Goal: Task Accomplishment & Management: Manage account settings

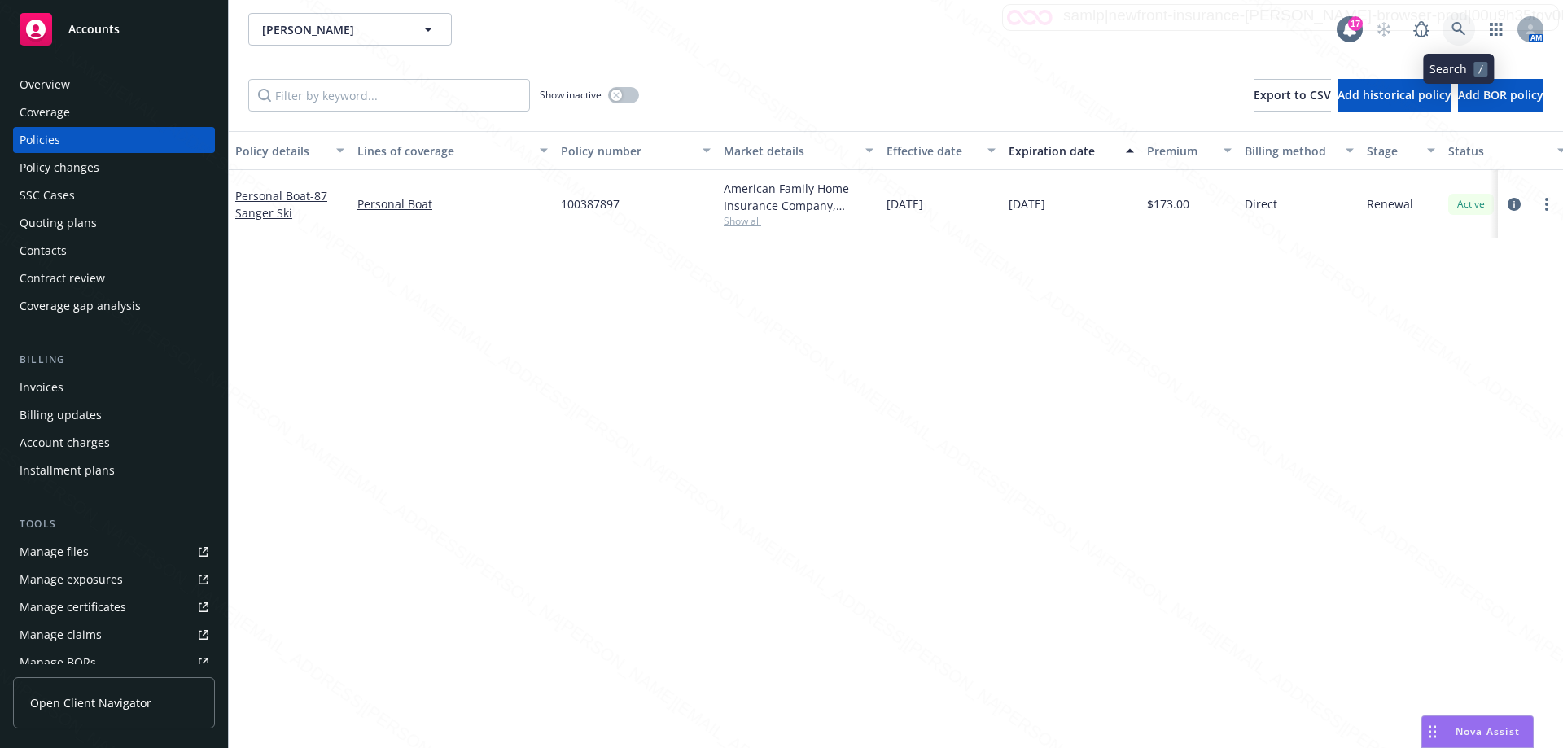
click at [1465, 33] on icon at bounding box center [1459, 29] width 15 height 15
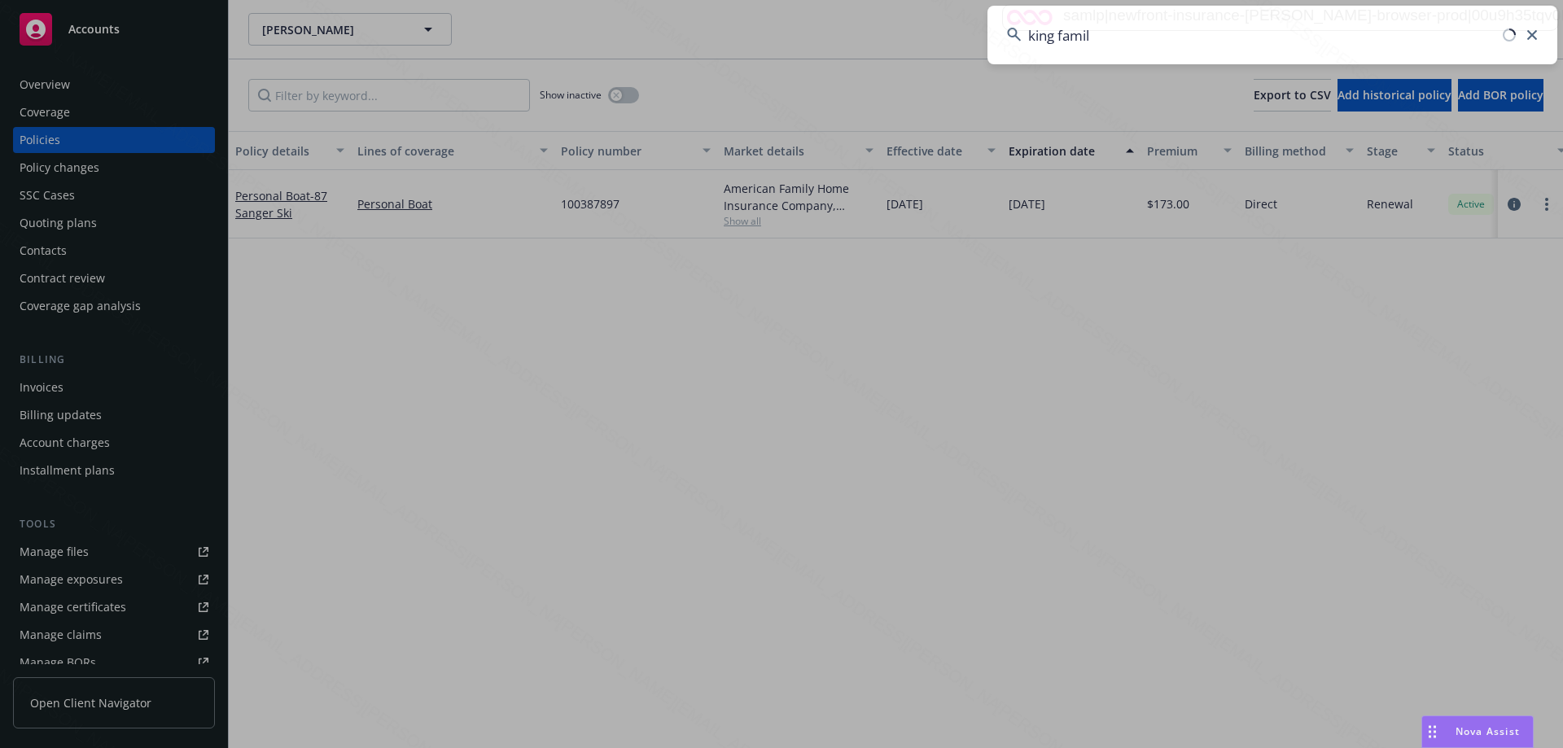
type input "king family"
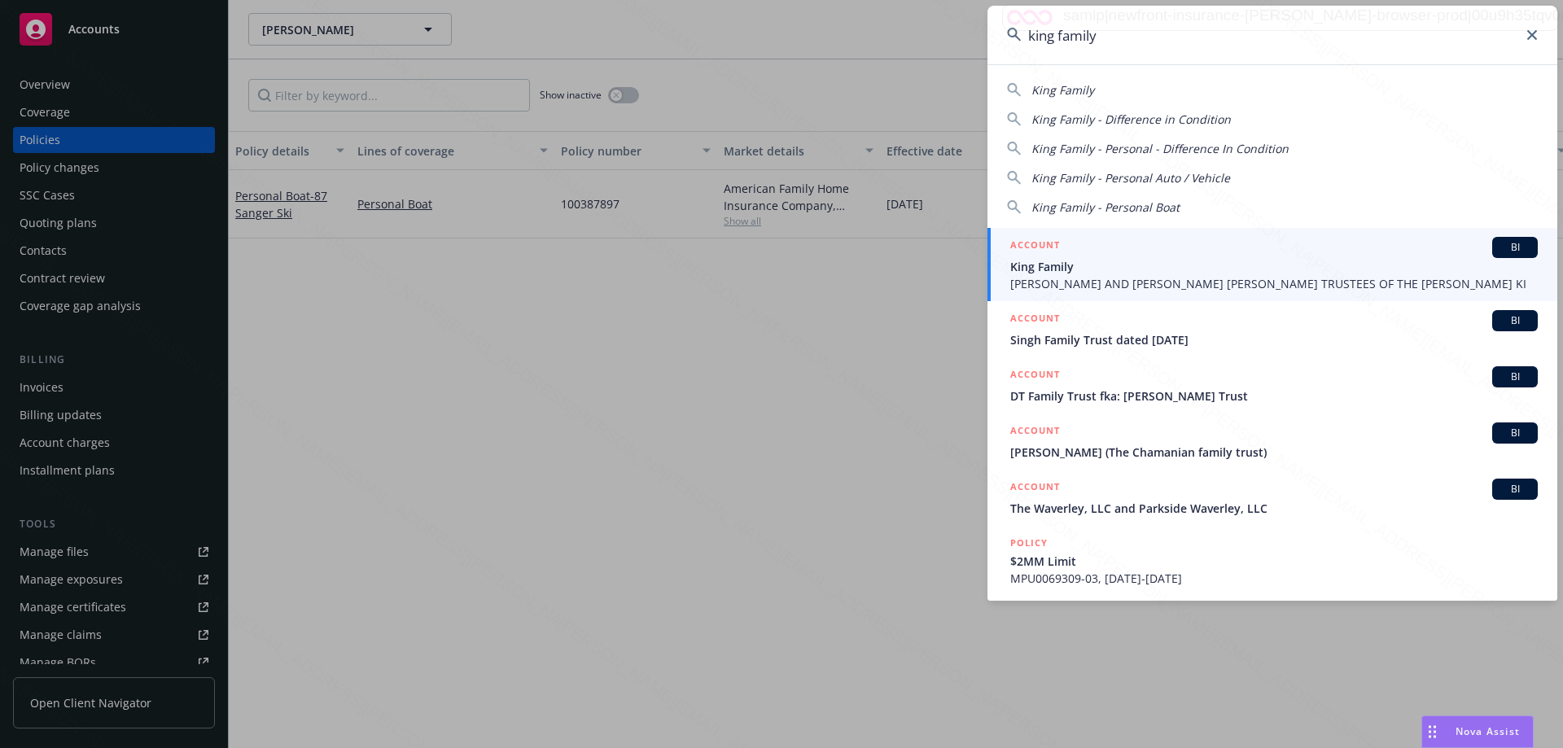
click at [1120, 287] on span "[PERSON_NAME] AND [PERSON_NAME] [PERSON_NAME] TRUSTEES OF THE [PERSON_NAME] KI" at bounding box center [1274, 283] width 528 height 17
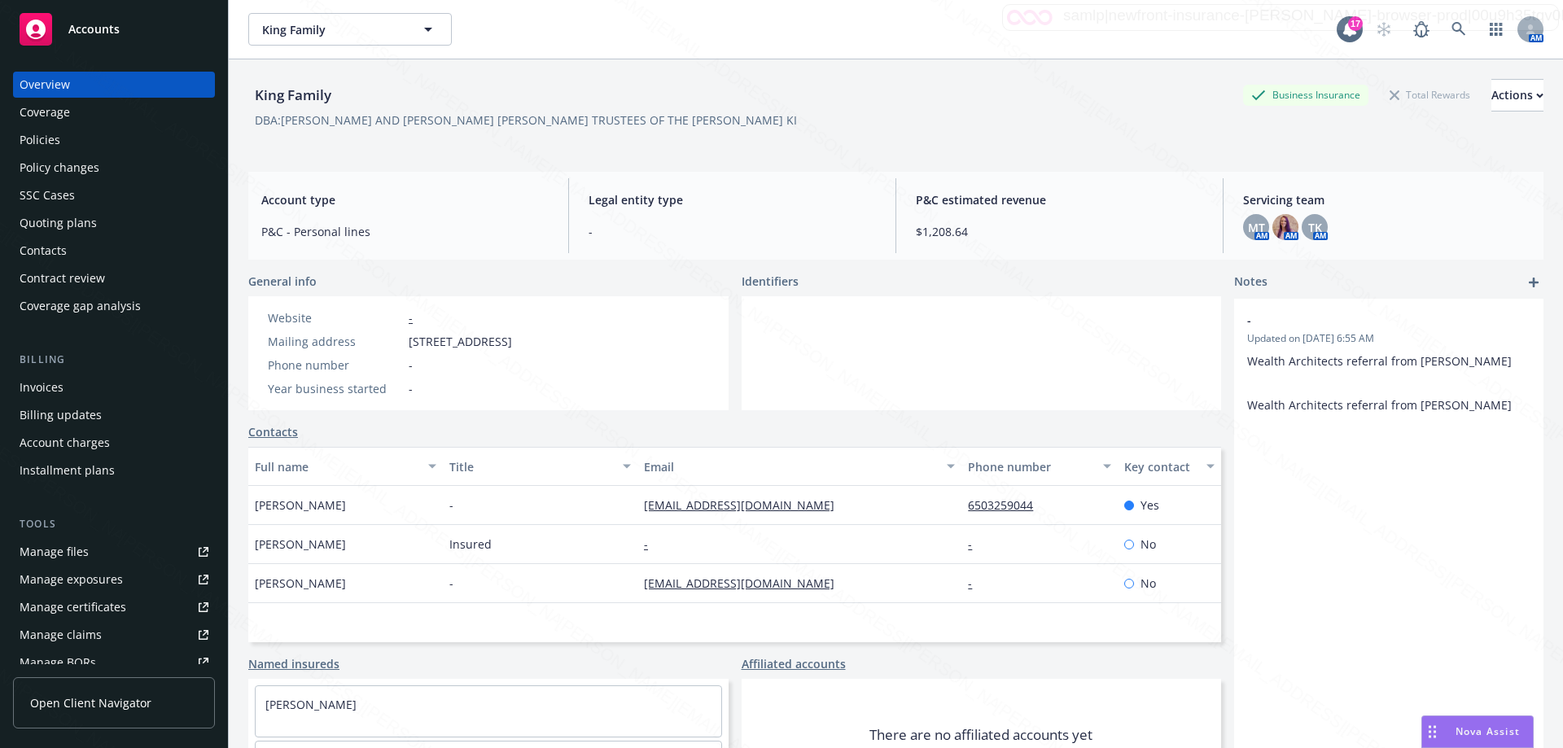
click at [865, 556] on div "-" at bounding box center [799, 544] width 324 height 39
drag, startPoint x: 804, startPoint y: 509, endPoint x: 619, endPoint y: 510, distance: 185.6
click at [619, 510] on div "[PERSON_NAME] - [PERSON_NAME][EMAIL_ADDRESS][DOMAIN_NAME] 6503259044 Yes" at bounding box center [734, 505] width 973 height 39
copy div "[EMAIL_ADDRESS][DOMAIN_NAME]"
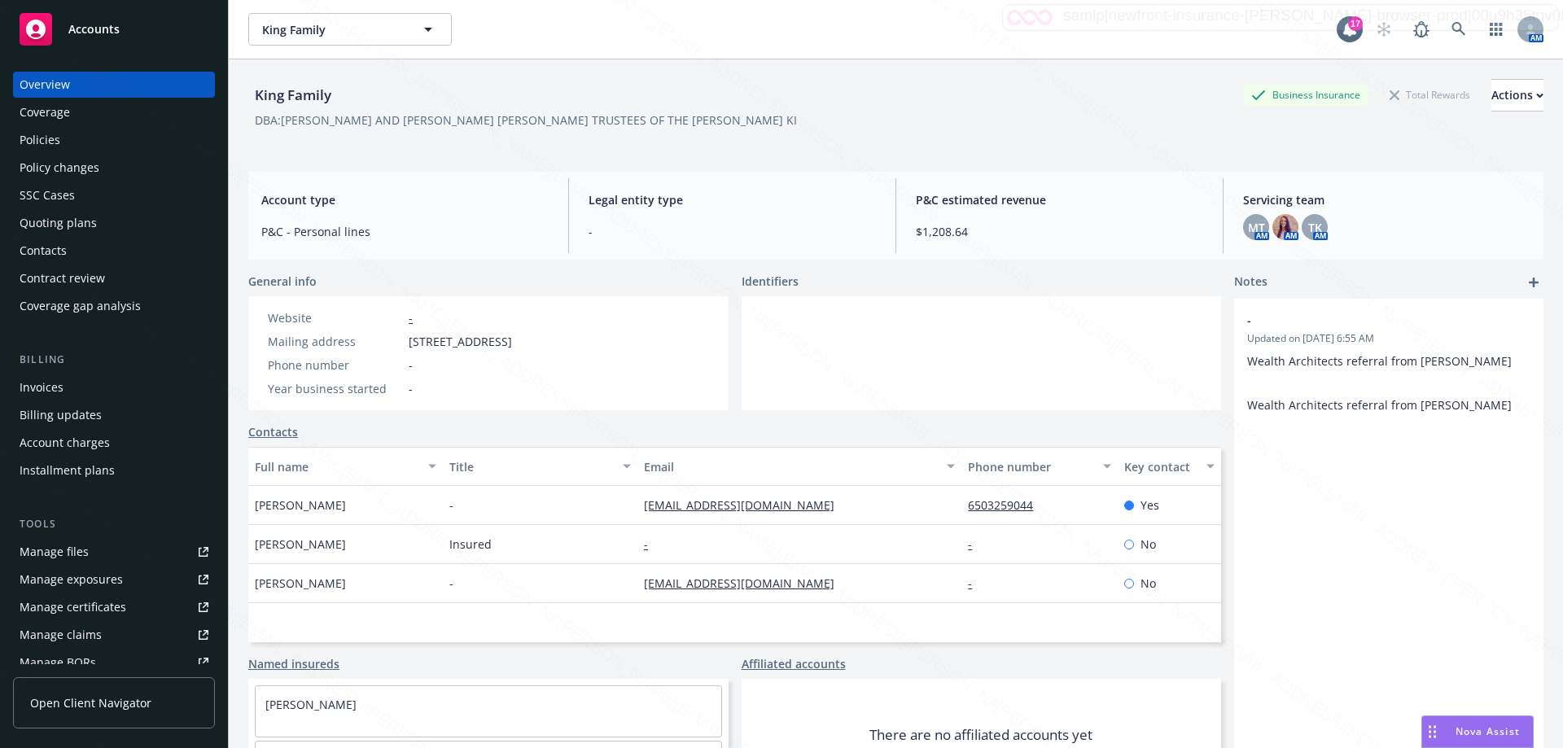
click at [279, 430] on link "Contacts" at bounding box center [273, 431] width 50 height 17
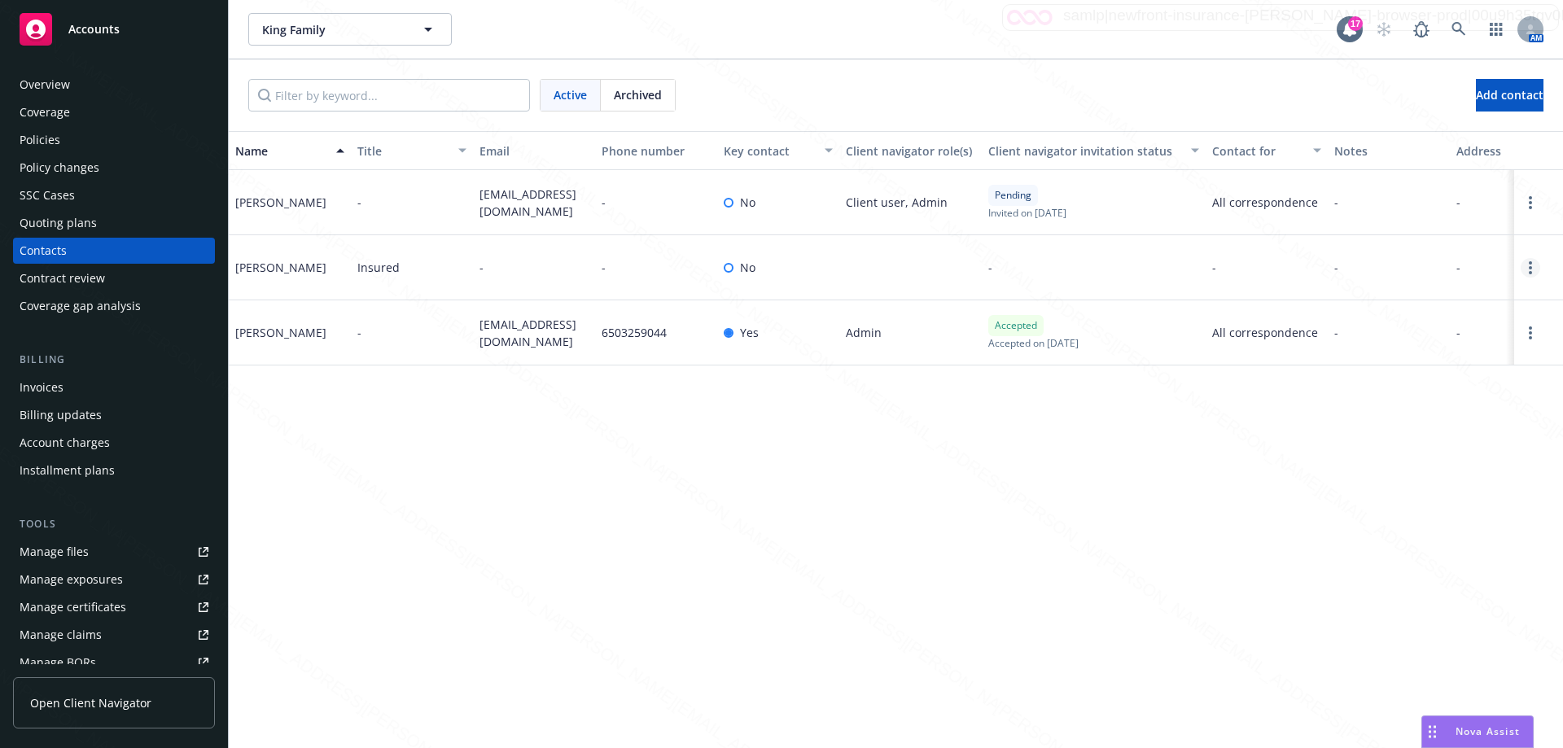
click at [1529, 273] on icon "Open options" at bounding box center [1530, 267] width 3 height 13
click at [1373, 177] on link "Edit contact" at bounding box center [1426, 176] width 184 height 33
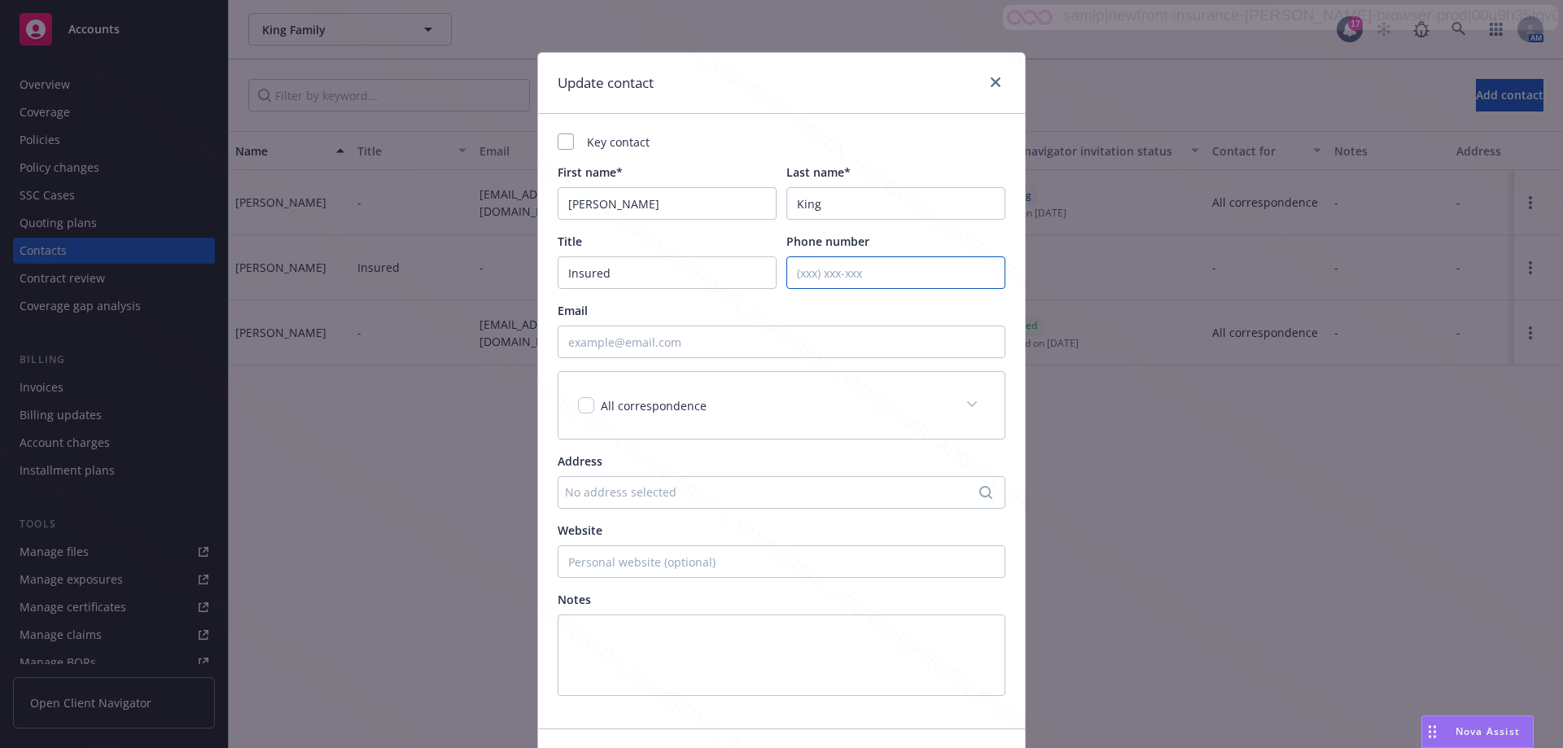
click at [817, 279] on input "Phone number" at bounding box center [895, 272] width 219 height 33
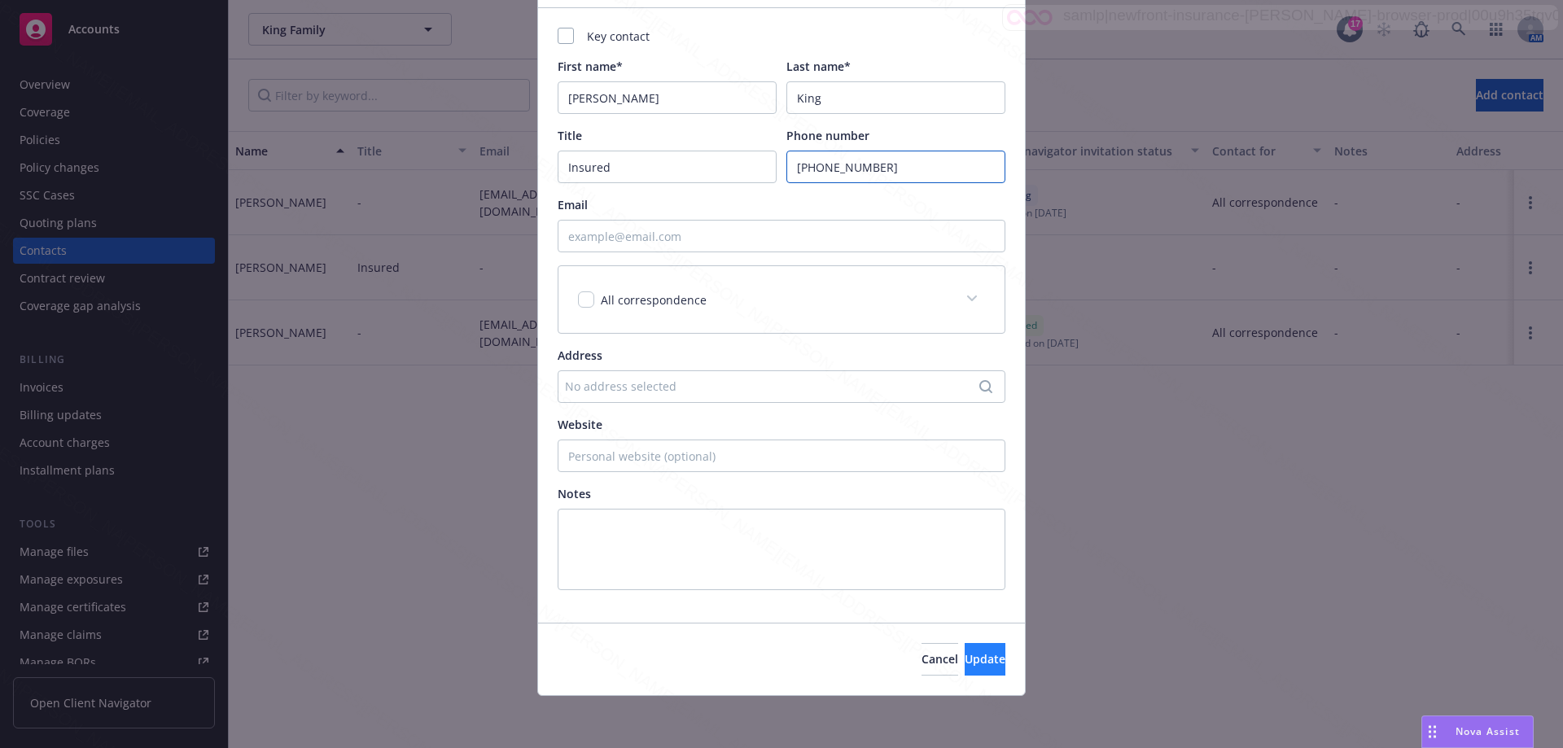
type input "[PHONE_NUMBER]"
drag, startPoint x: 962, startPoint y: 657, endPoint x: 951, endPoint y: 651, distance: 12.7
click at [965, 656] on span "Update" at bounding box center [985, 658] width 41 height 15
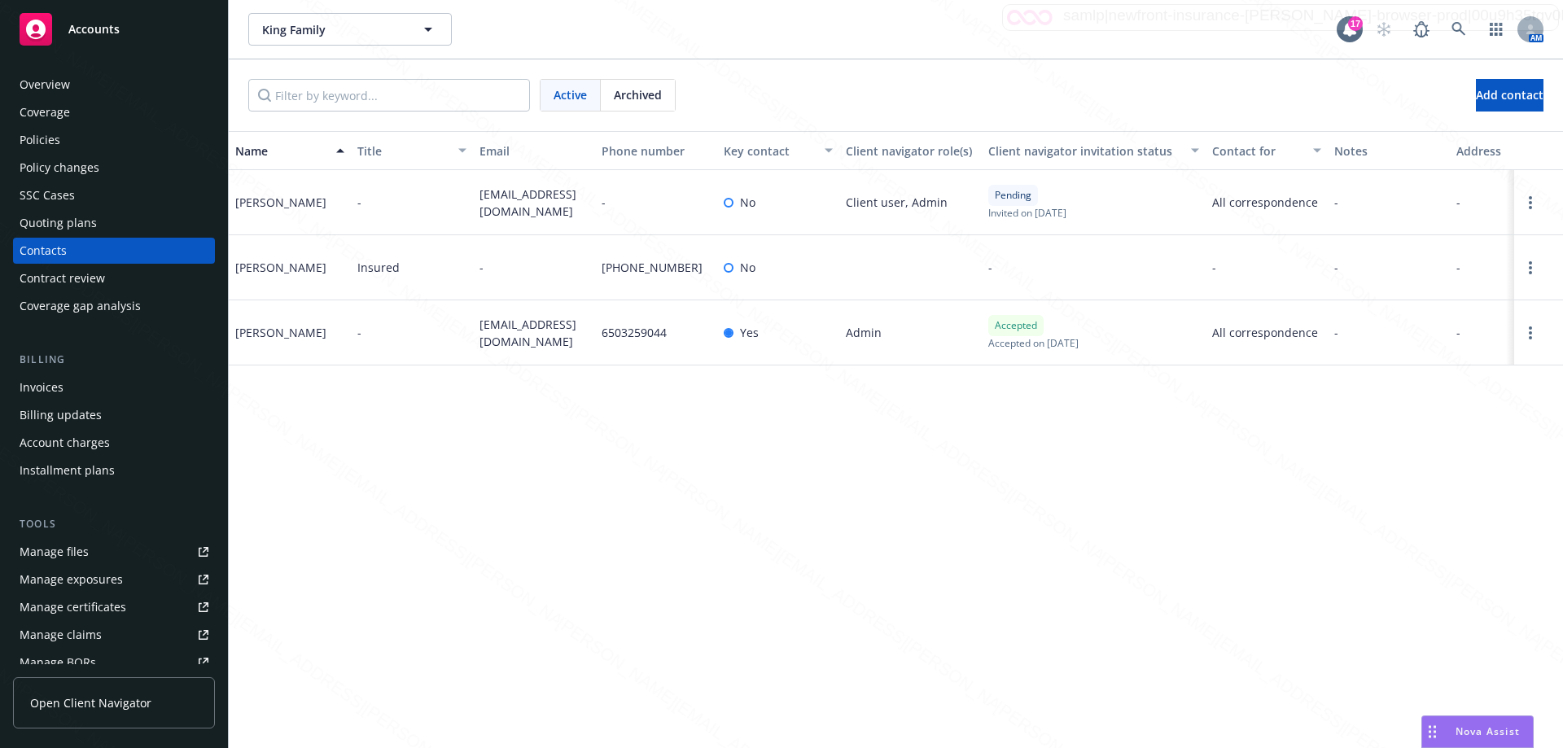
click at [807, 605] on div "Name Title Email Phone number Key contact Client navigator role(s) Client navig…" at bounding box center [896, 439] width 1334 height 617
click at [1532, 332] on link "Open options" at bounding box center [1531, 333] width 20 height 20
click at [1374, 206] on link "Edit contact" at bounding box center [1407, 209] width 222 height 33
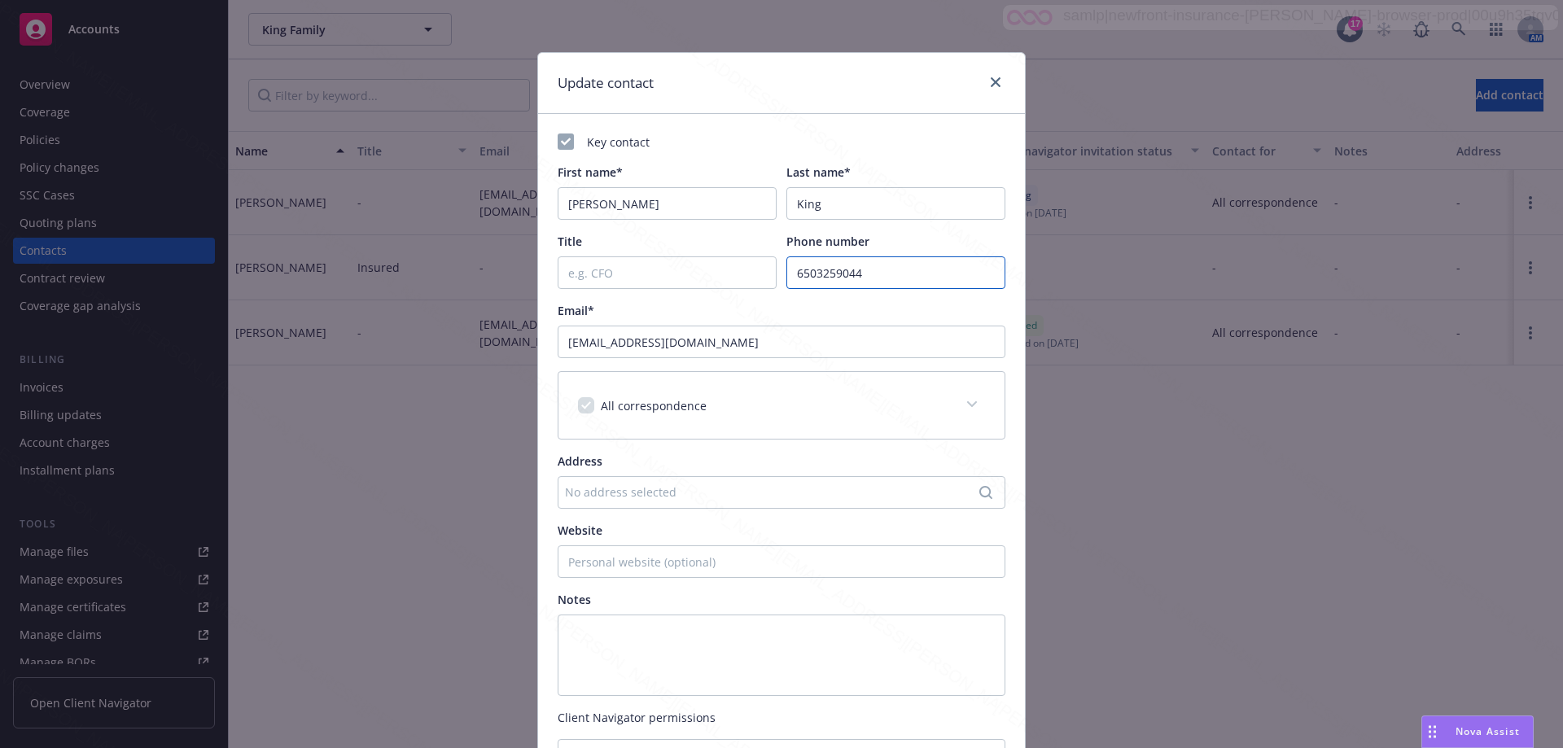
drag, startPoint x: 892, startPoint y: 276, endPoint x: 710, endPoint y: 276, distance: 181.6
click at [710, 276] on div "Title Phone number [PHONE_NUMBER]" at bounding box center [782, 261] width 448 height 56
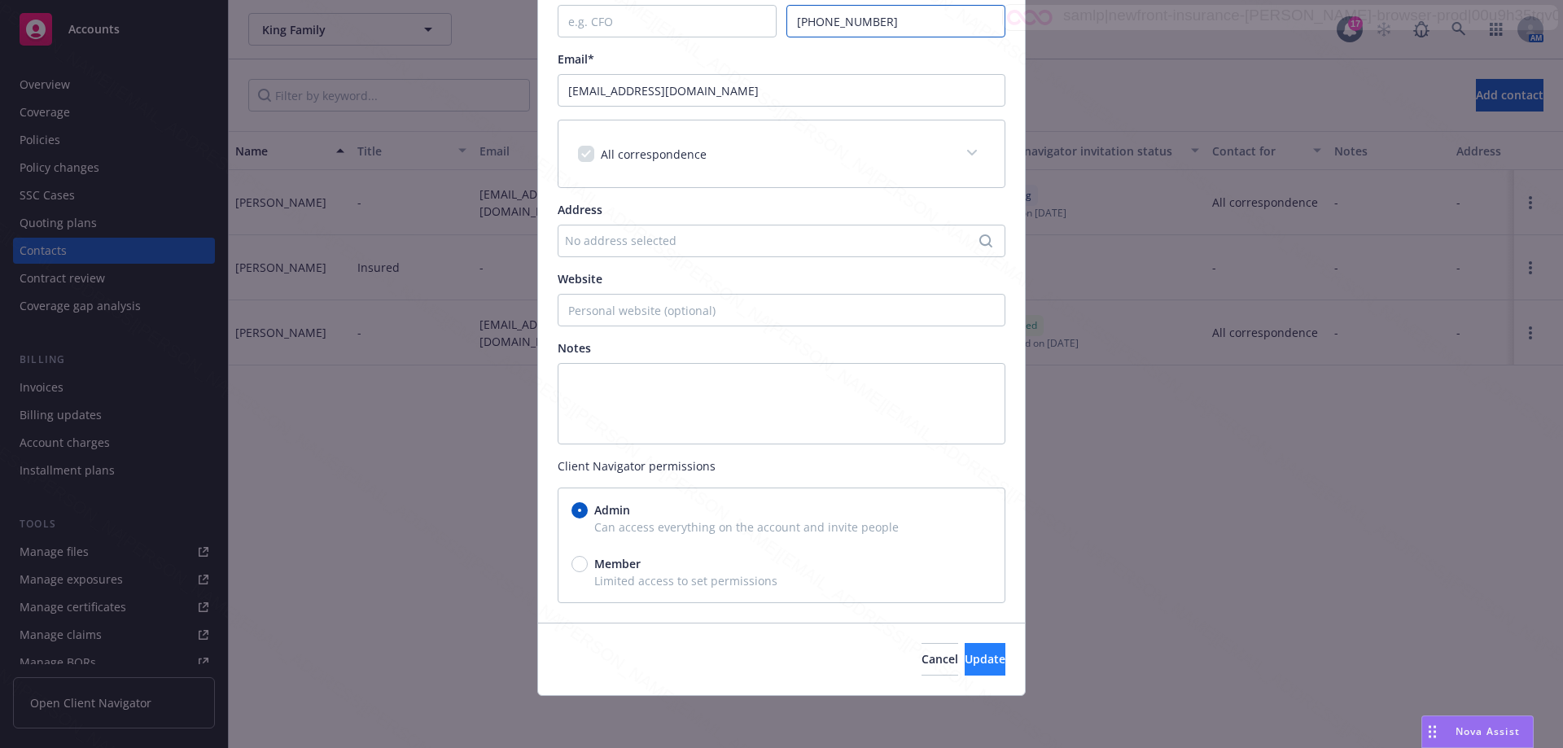
type input "[PHONE_NUMBER]"
drag, startPoint x: 935, startPoint y: 659, endPoint x: 927, endPoint y: 655, distance: 9.1
click at [965, 659] on span "Update" at bounding box center [985, 658] width 41 height 15
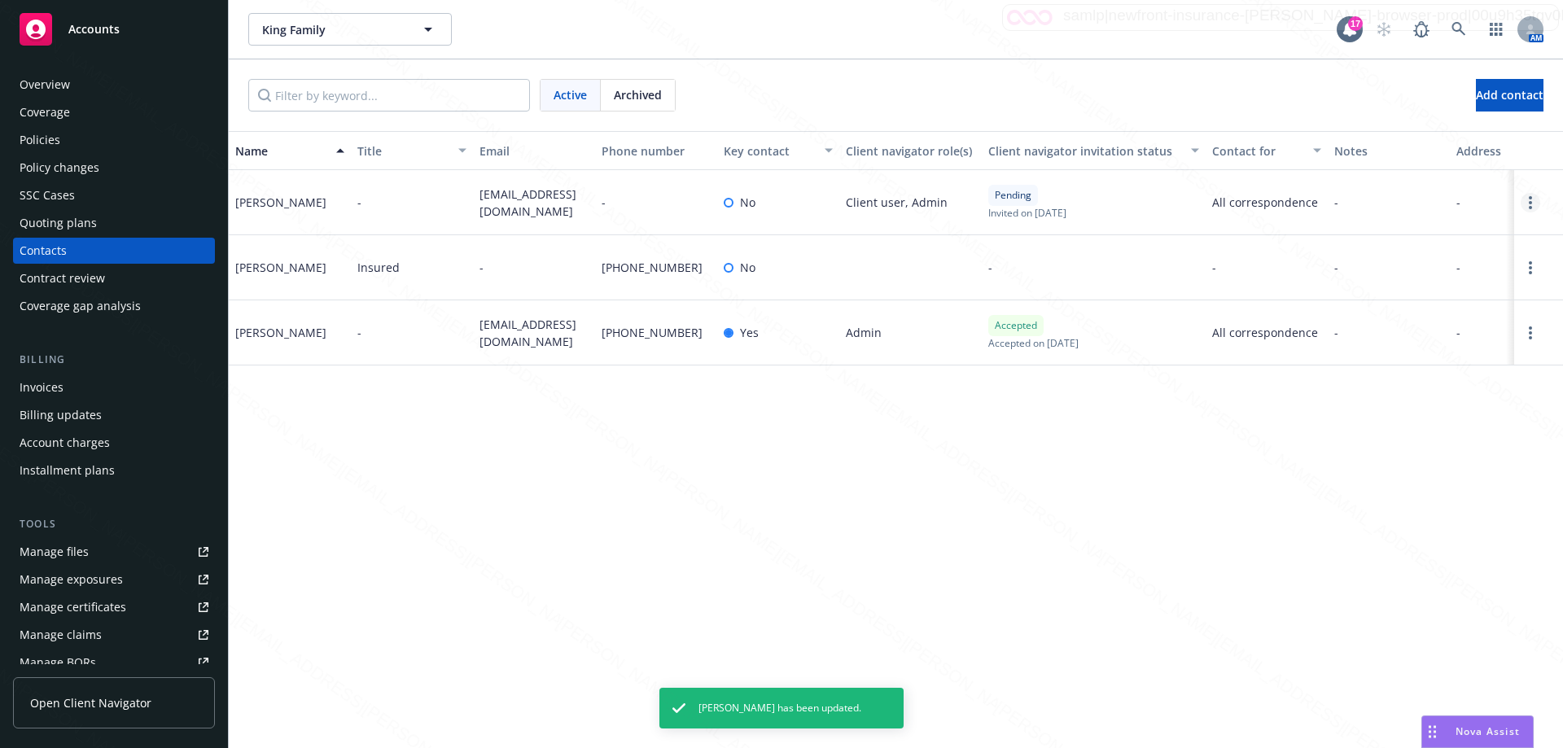
click at [1536, 202] on link "Open options" at bounding box center [1531, 203] width 20 height 20
click at [1528, 204] on link "Open options" at bounding box center [1531, 203] width 20 height 20
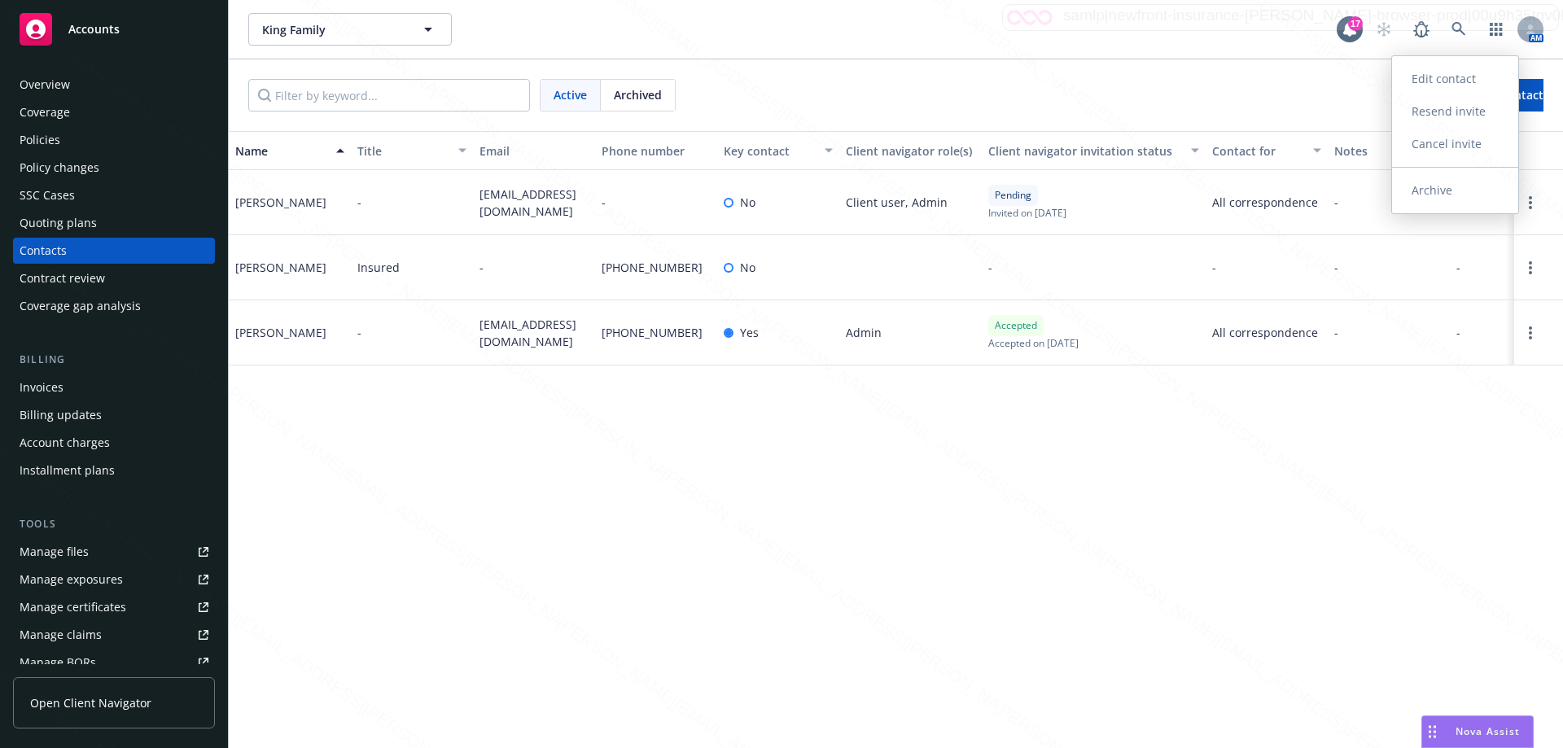
click at [1433, 189] on link "Archive" at bounding box center [1455, 190] width 126 height 33
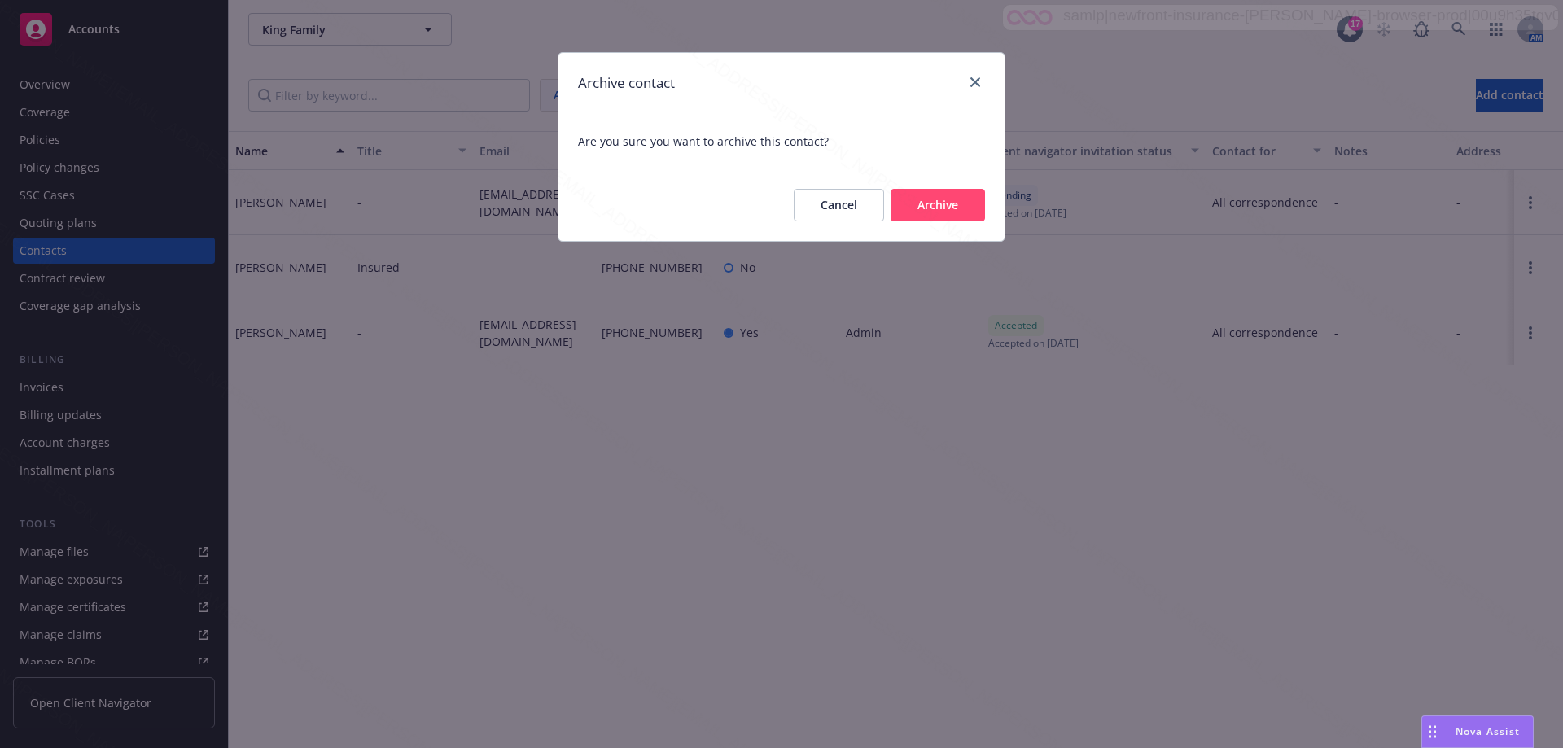
click at [947, 201] on button "Archive" at bounding box center [938, 205] width 94 height 33
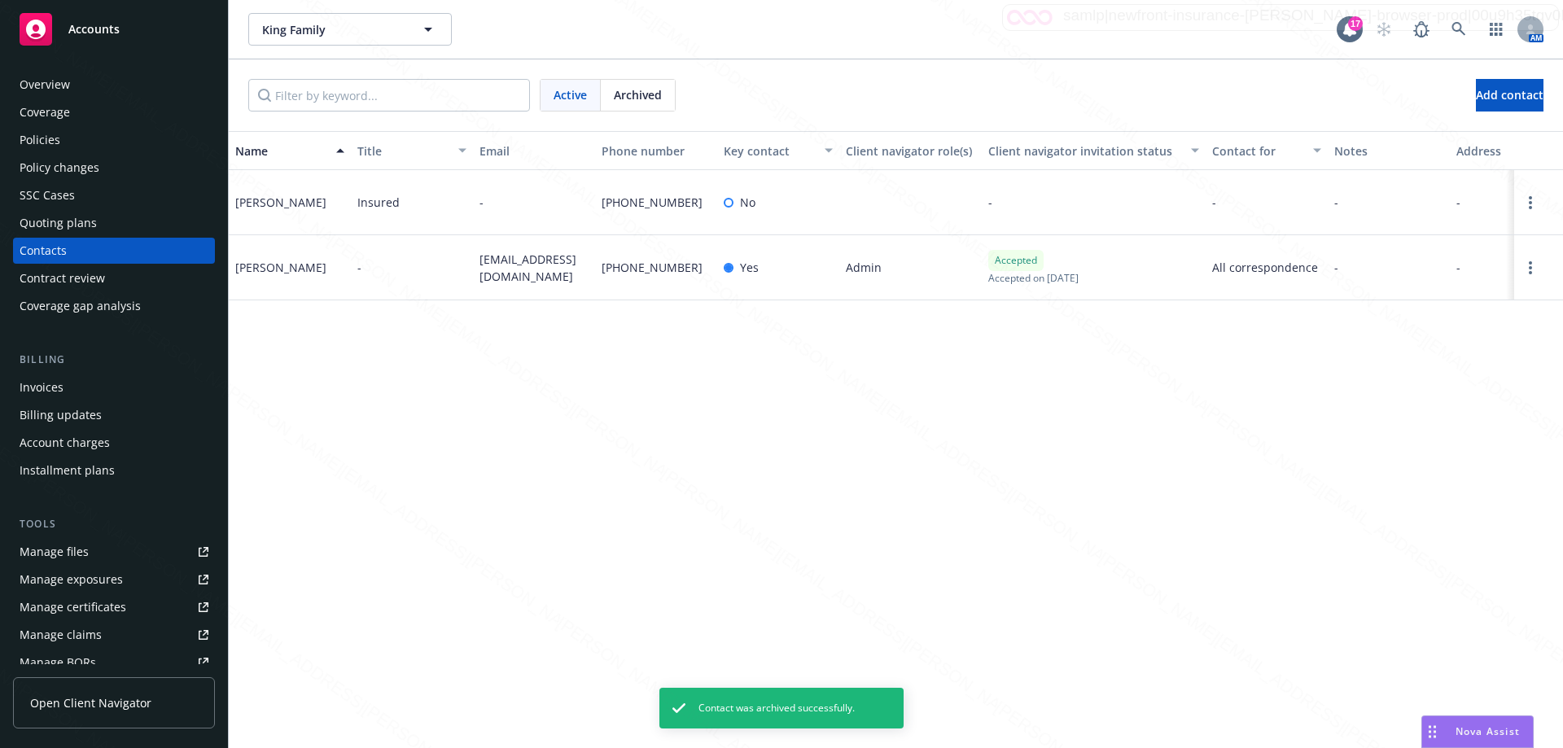
click at [55, 85] on div "Overview" at bounding box center [45, 85] width 50 height 26
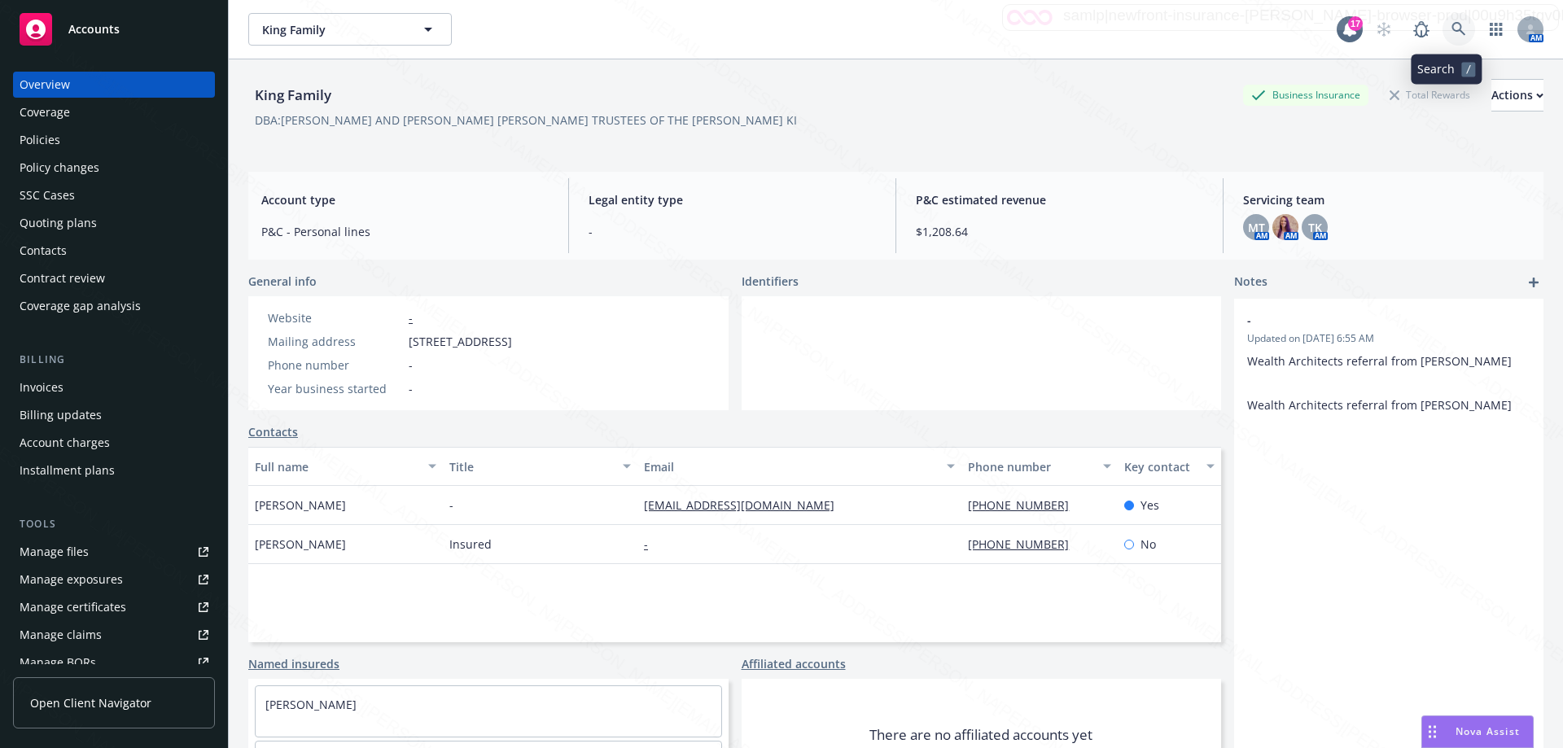
click at [1458, 22] on link at bounding box center [1459, 29] width 33 height 33
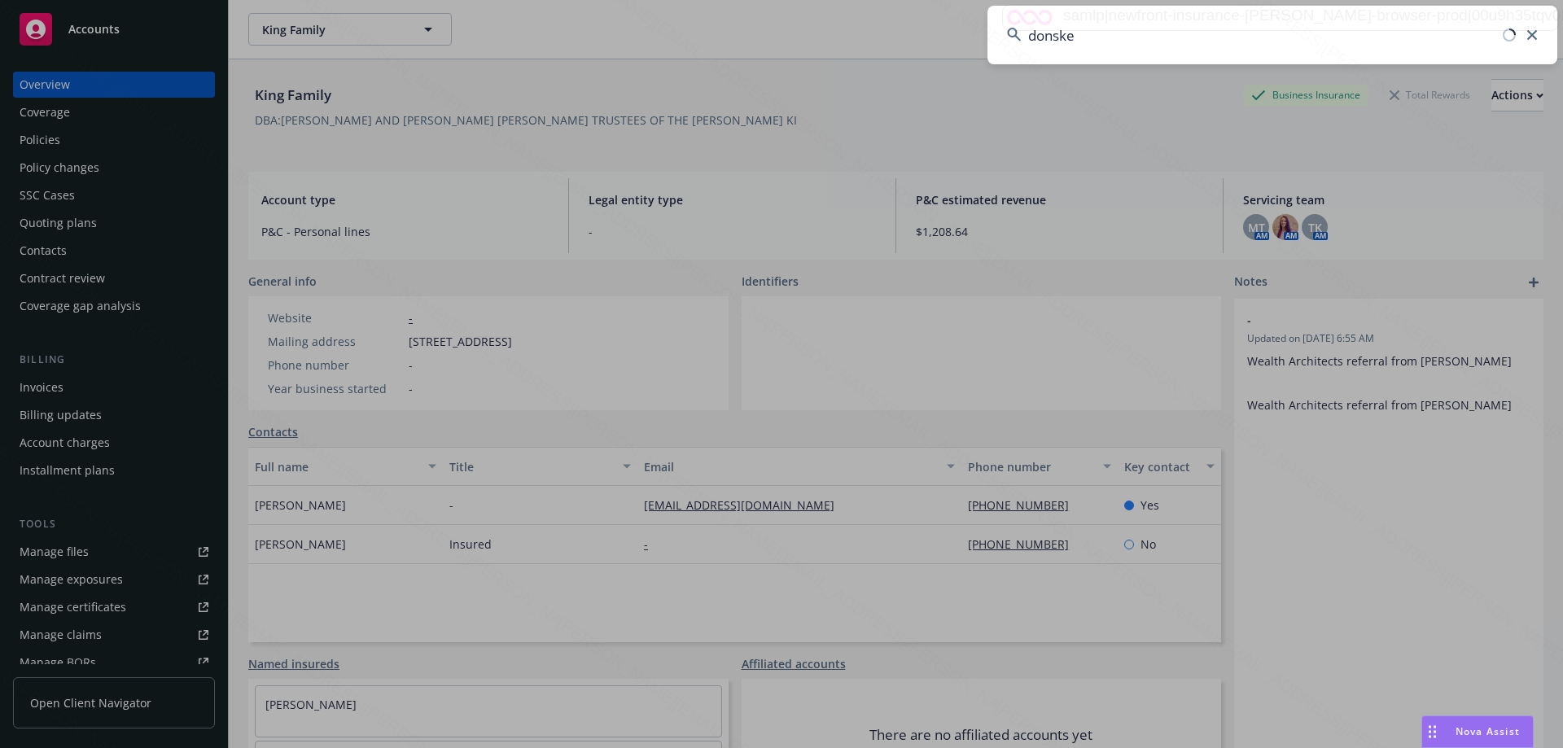
type input "donsker"
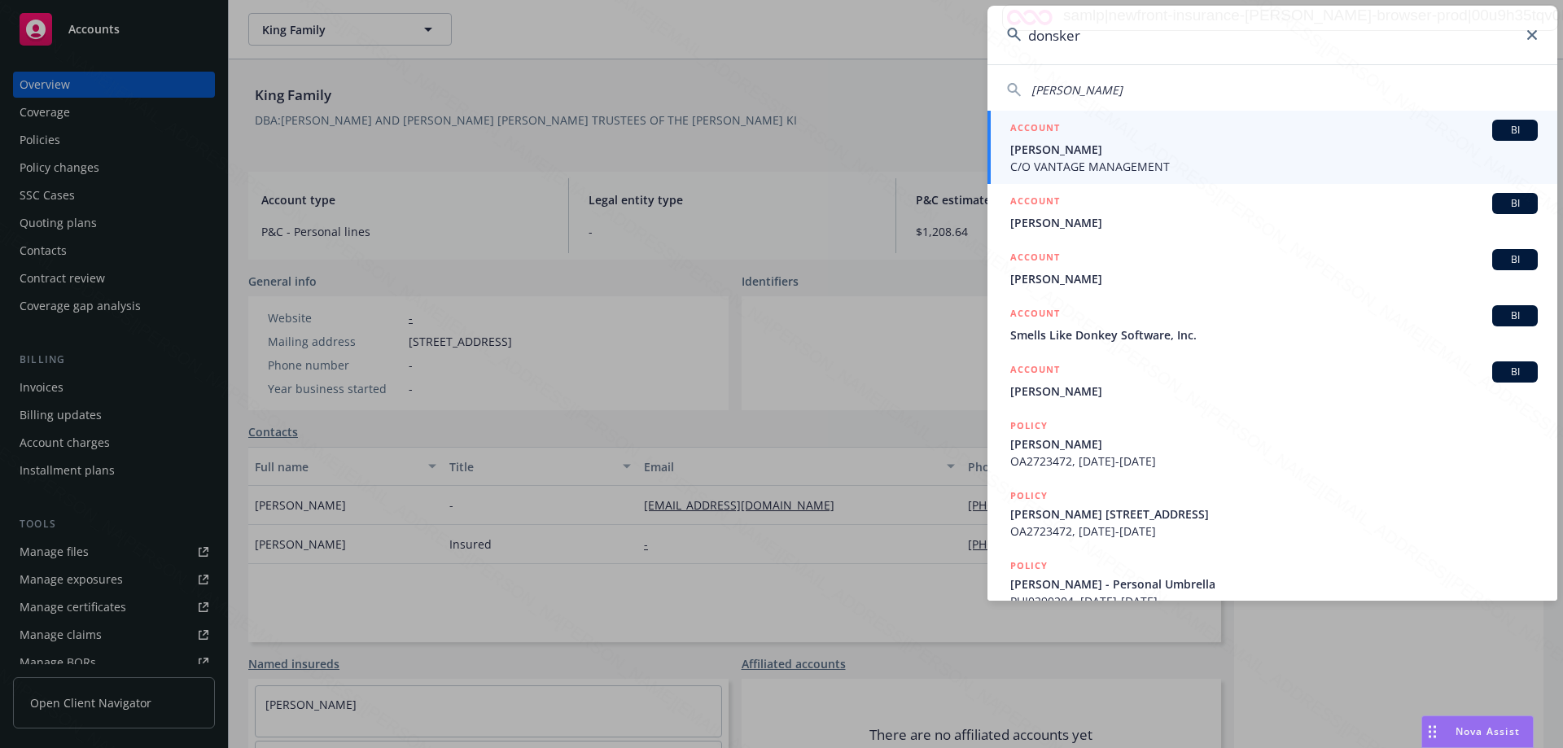
click at [1067, 150] on span "[PERSON_NAME]" at bounding box center [1274, 149] width 528 height 17
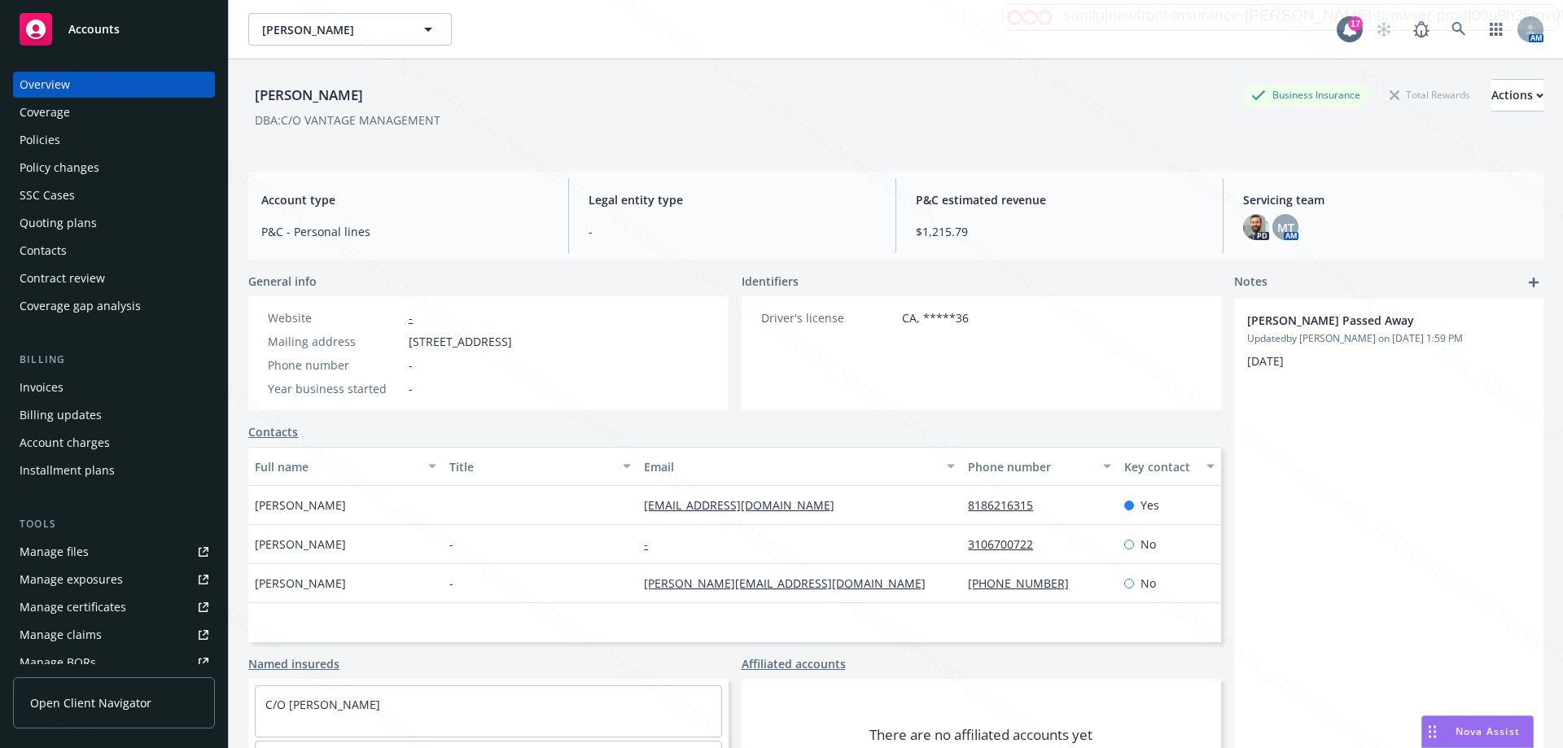
click at [42, 142] on div "Policies" at bounding box center [40, 140] width 41 height 26
